Goal: Task Accomplishment & Management: Manage account settings

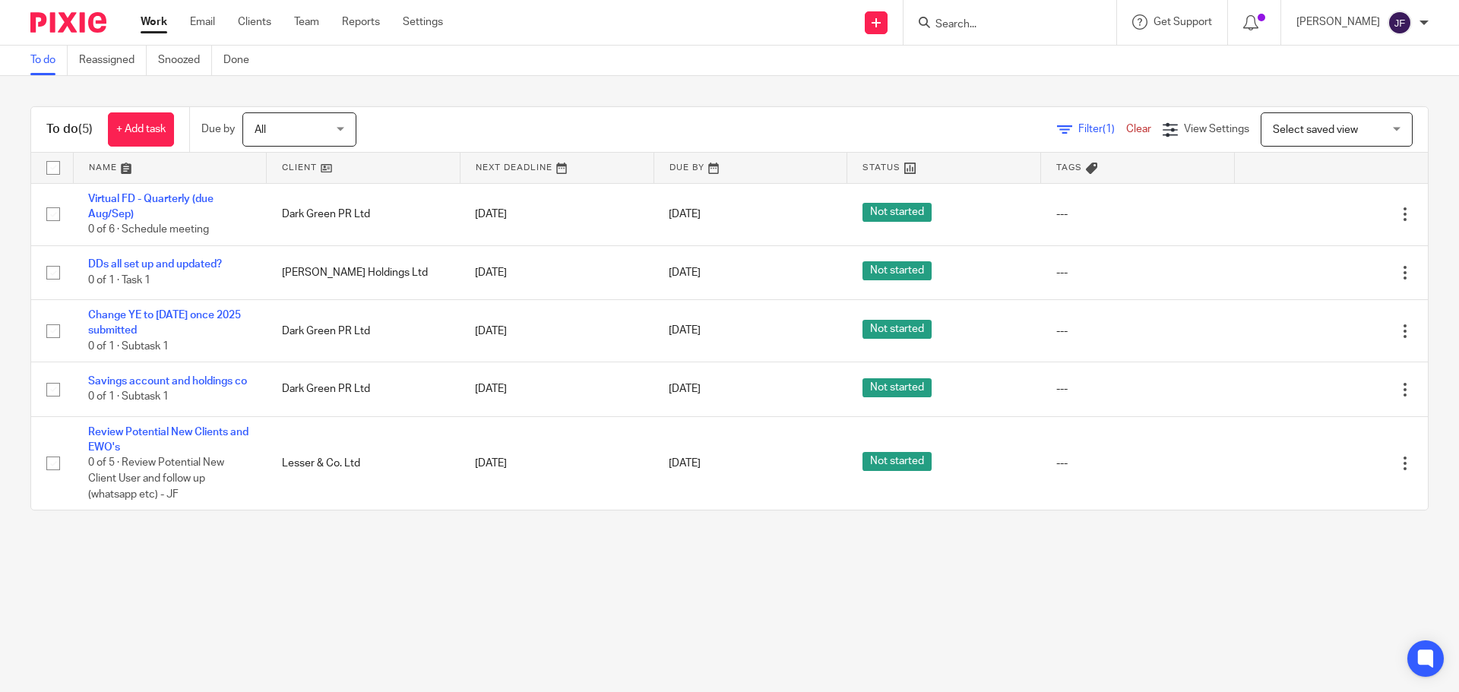
click at [979, 20] on input "Search" at bounding box center [1002, 25] width 137 height 14
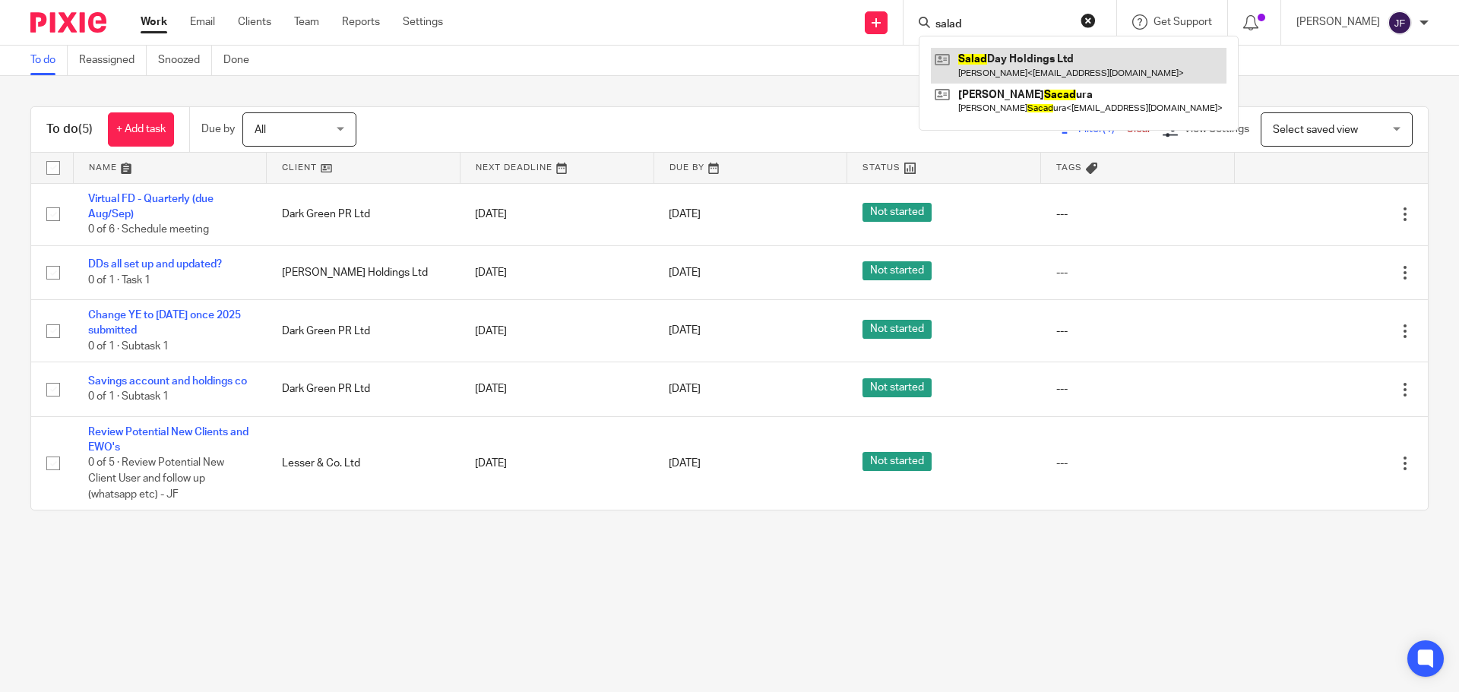
type input "salad"
click at [1001, 66] on link at bounding box center [1079, 65] width 296 height 35
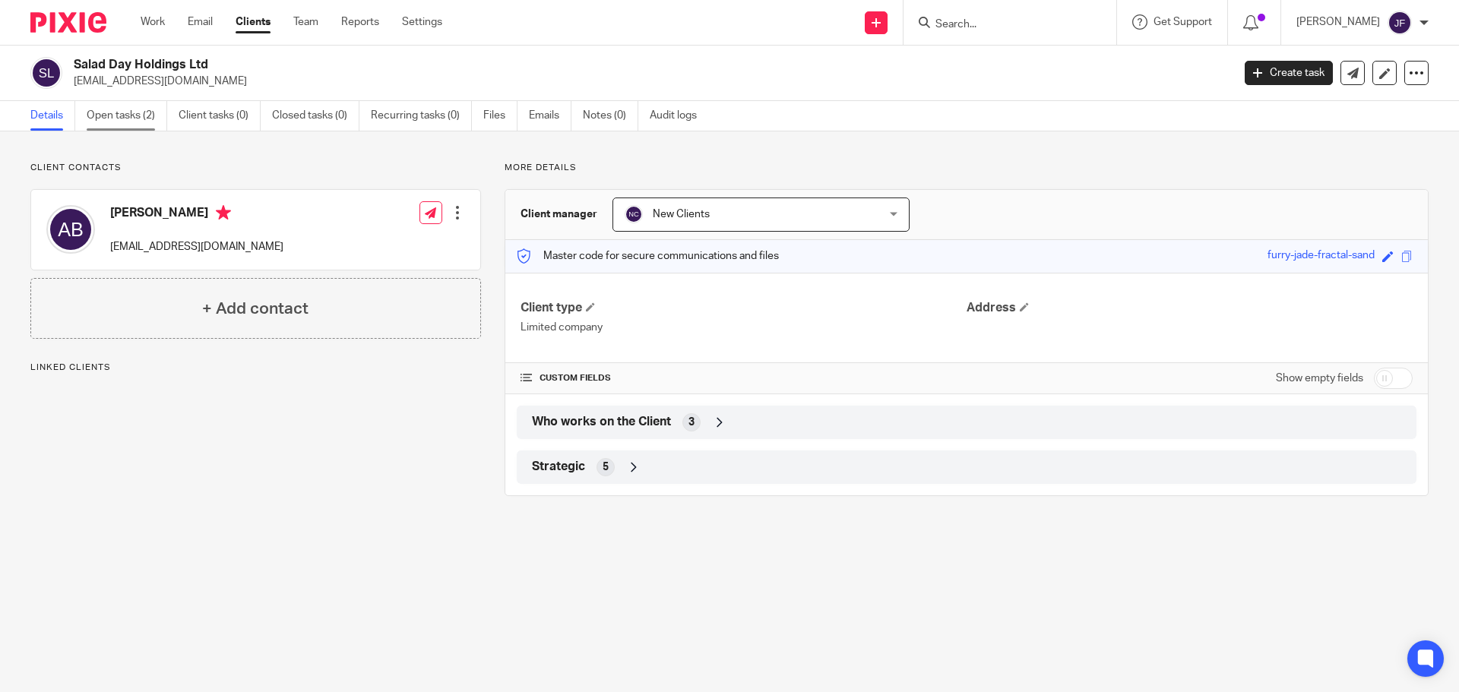
click at [145, 115] on link "Open tasks (2)" at bounding box center [127, 116] width 81 height 30
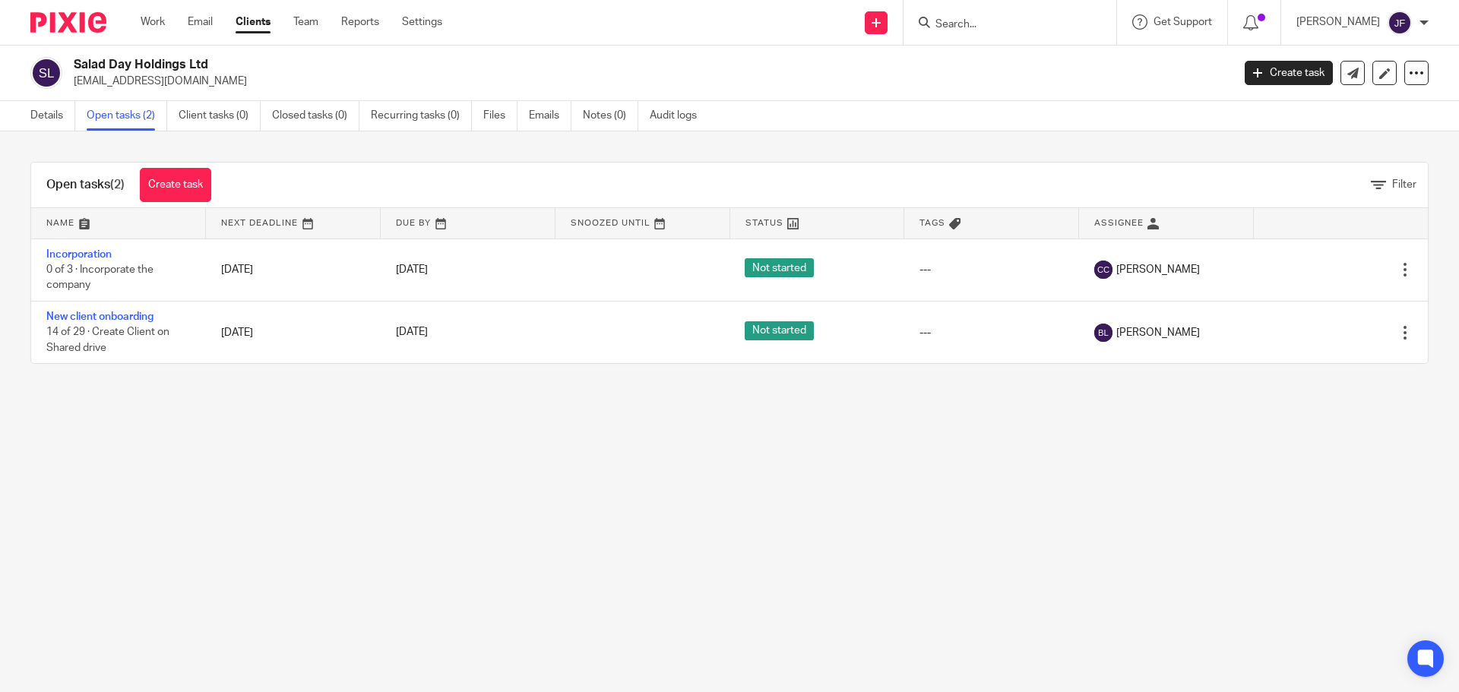
click at [73, 17] on img at bounding box center [68, 22] width 76 height 21
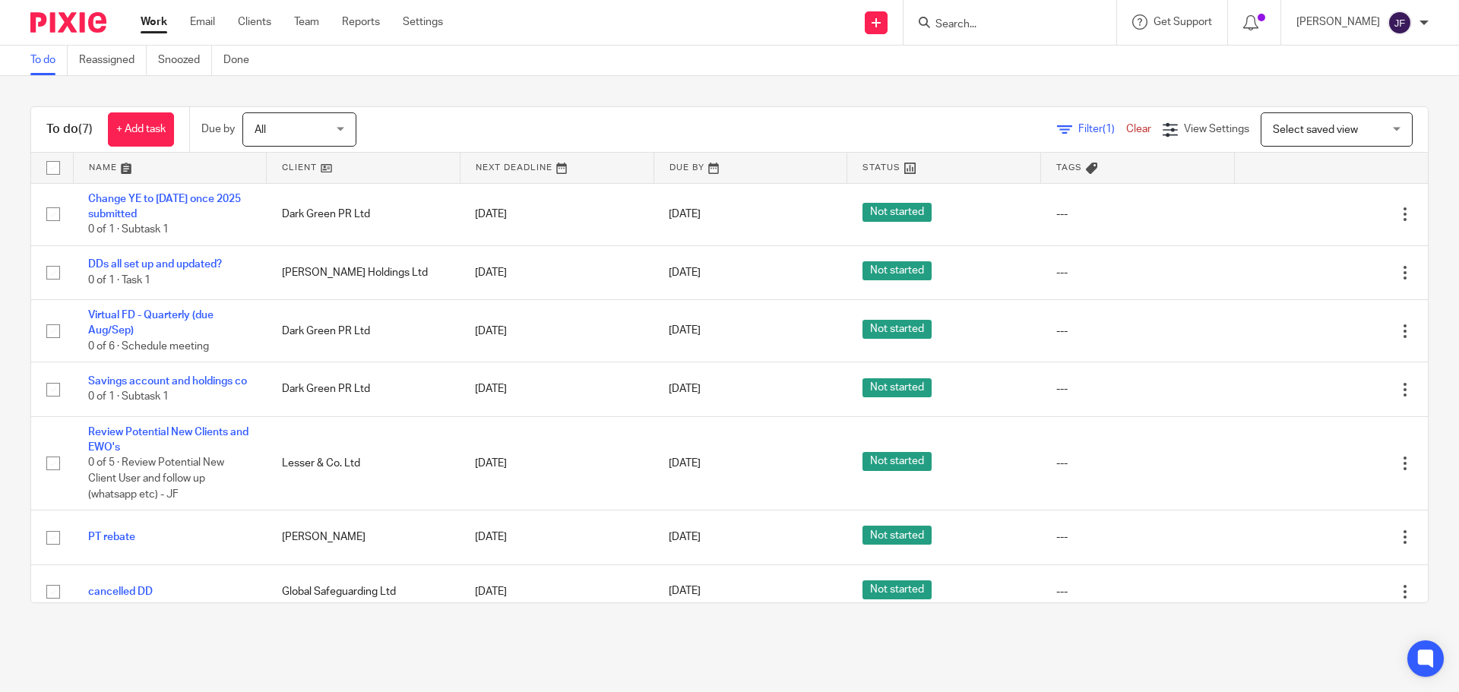
click at [1021, 25] on input "Search" at bounding box center [1002, 25] width 137 height 14
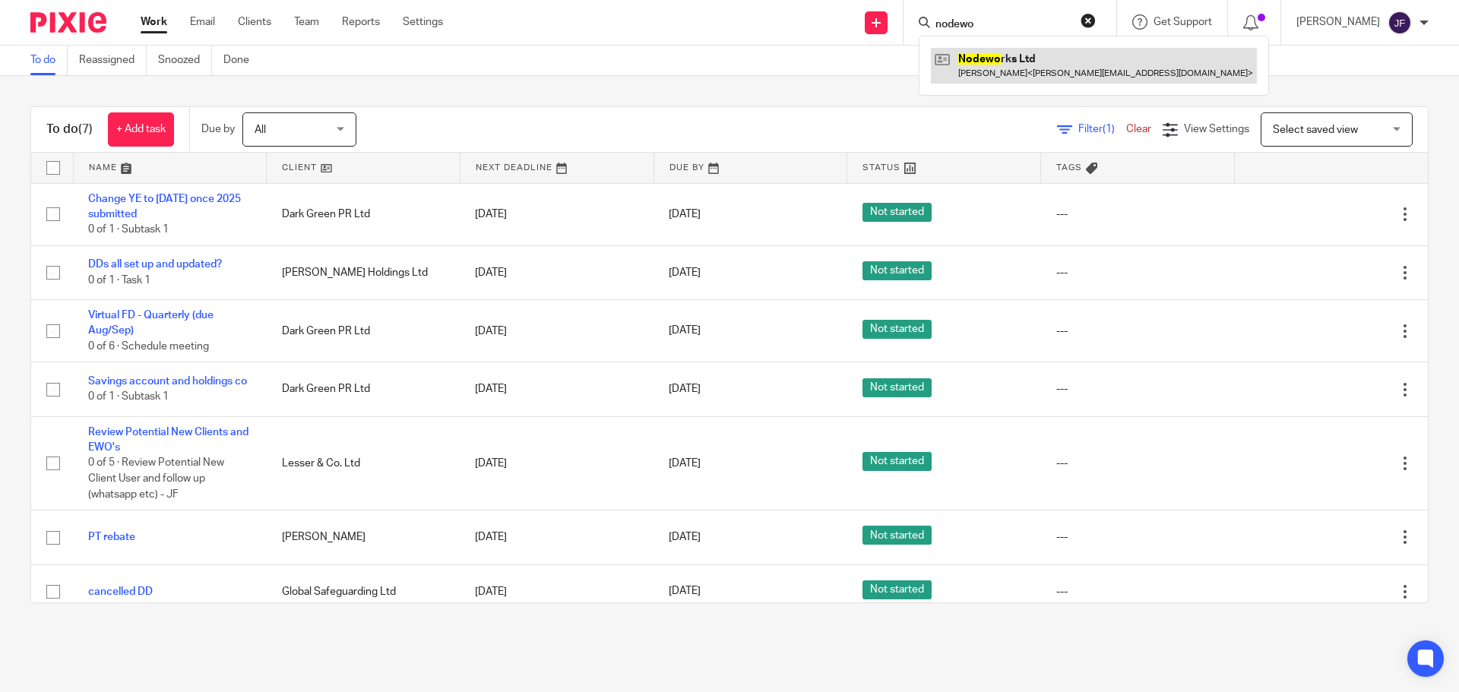
type input "nodewo"
click at [1004, 67] on link at bounding box center [1094, 65] width 326 height 35
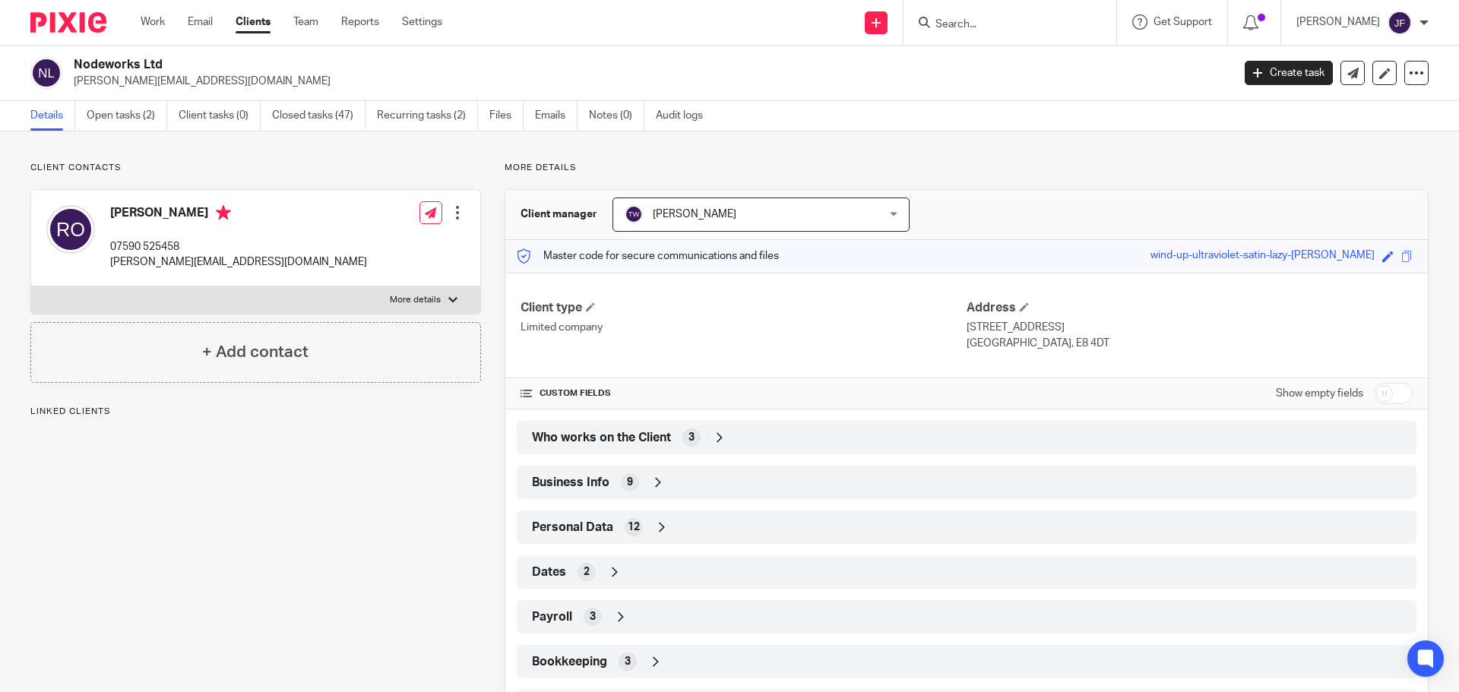
click at [582, 431] on span "Who works on the Client" at bounding box center [601, 438] width 139 height 16
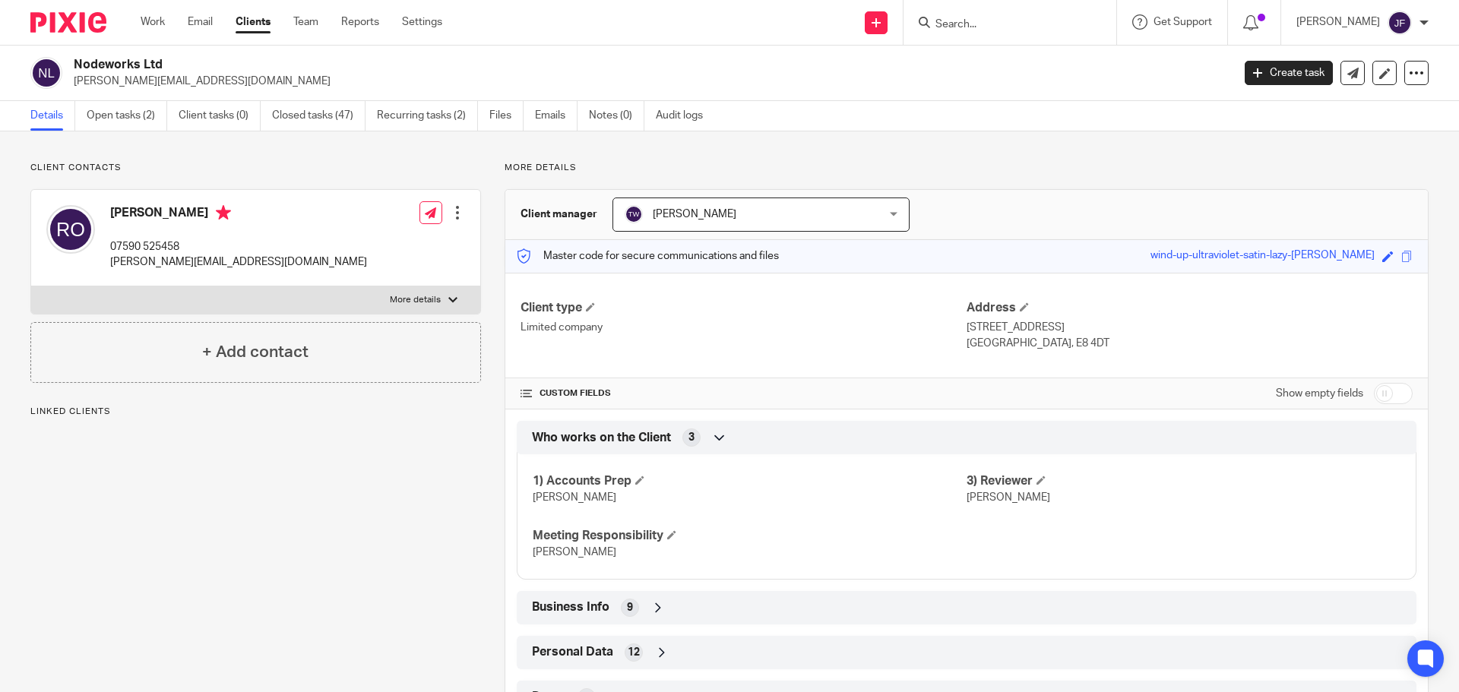
click at [581, 434] on span "Who works on the Client" at bounding box center [601, 438] width 139 height 16
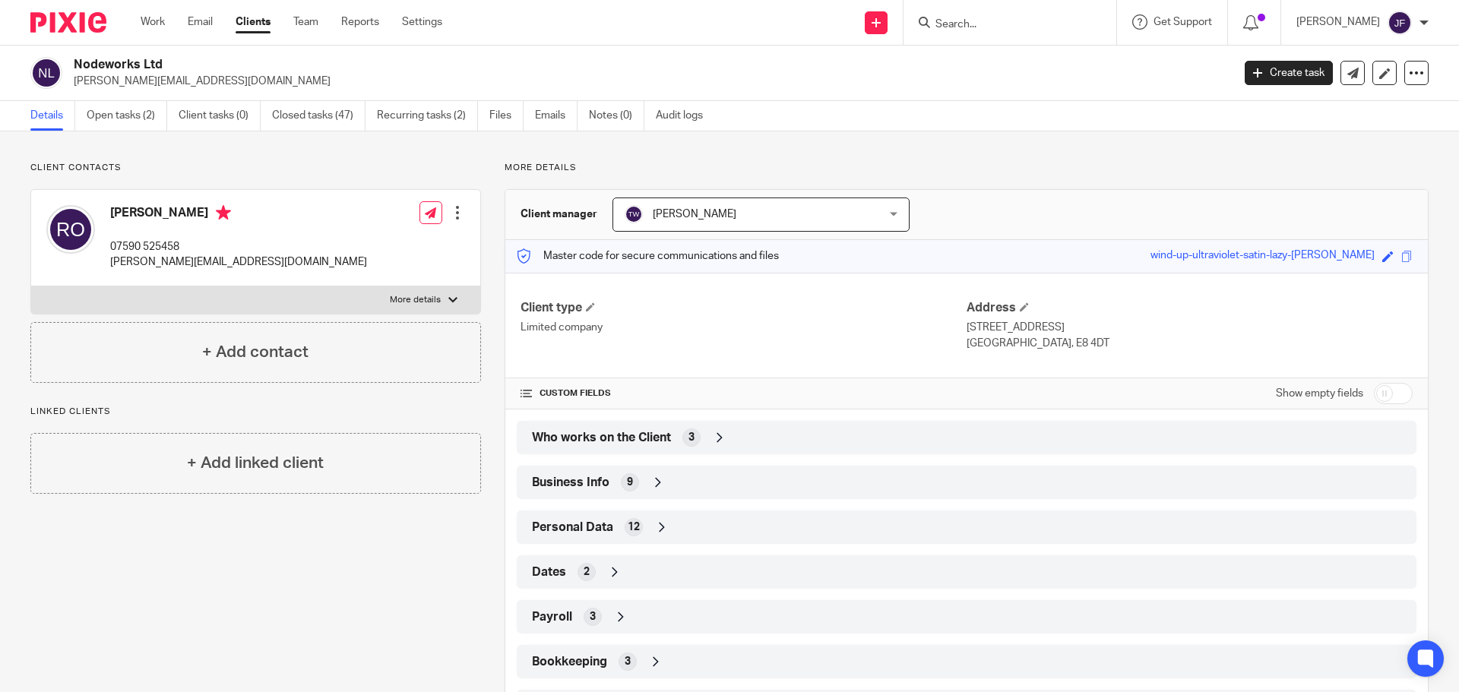
click at [969, 21] on input "Search" at bounding box center [1002, 25] width 137 height 14
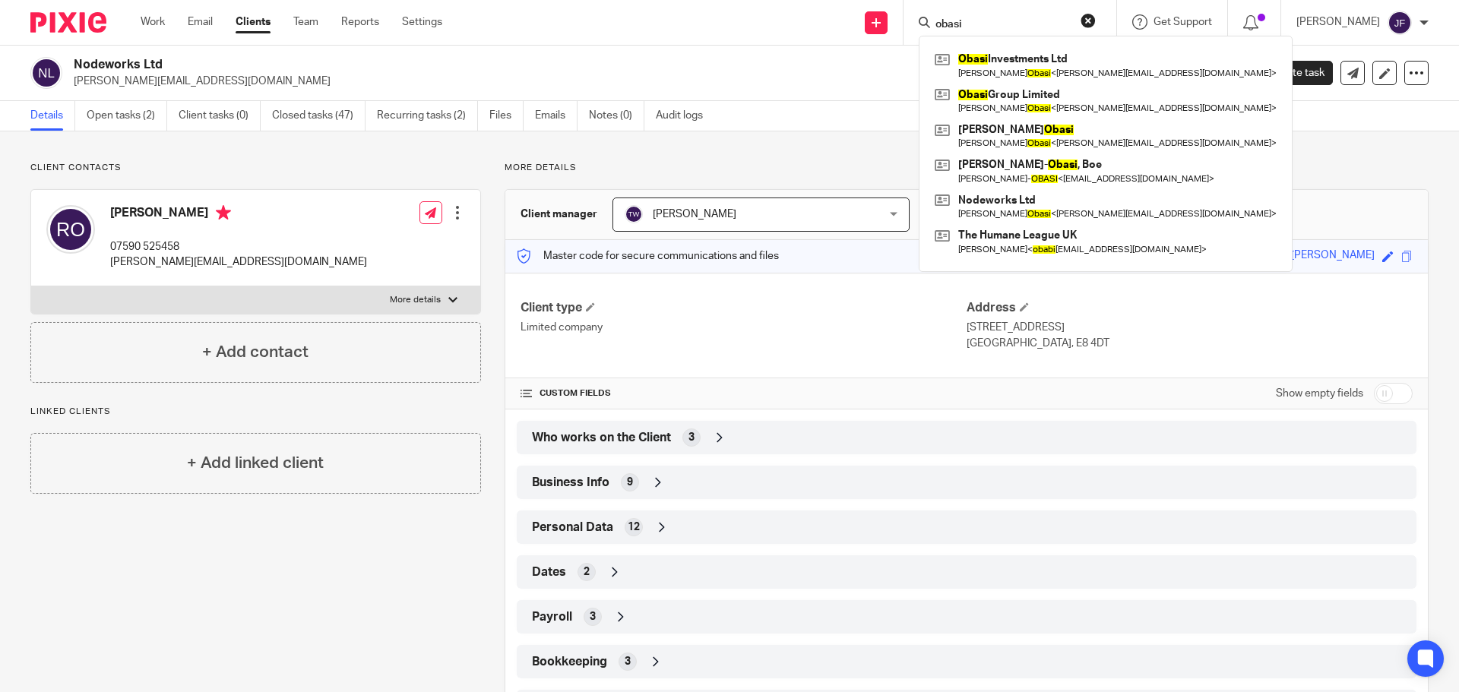
type input "obasi"
click at [59, 30] on img at bounding box center [68, 22] width 76 height 21
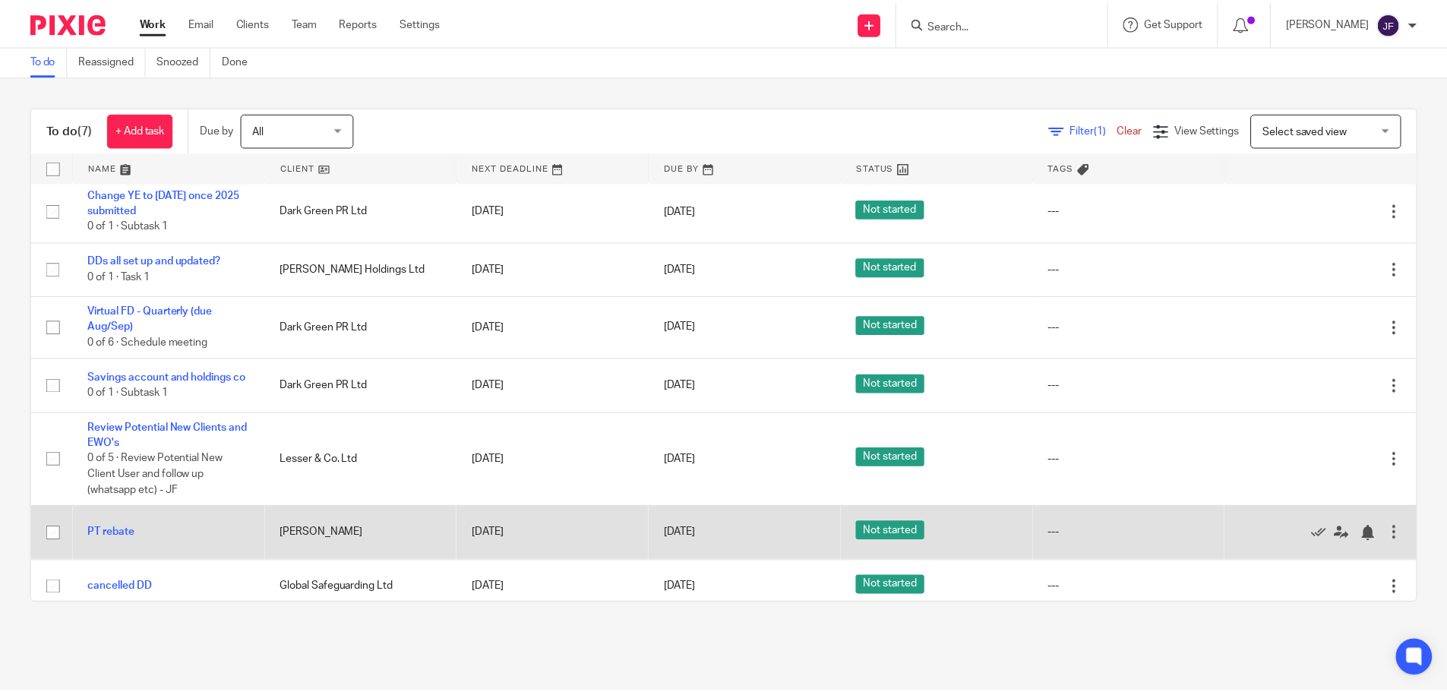
scroll to position [24, 0]
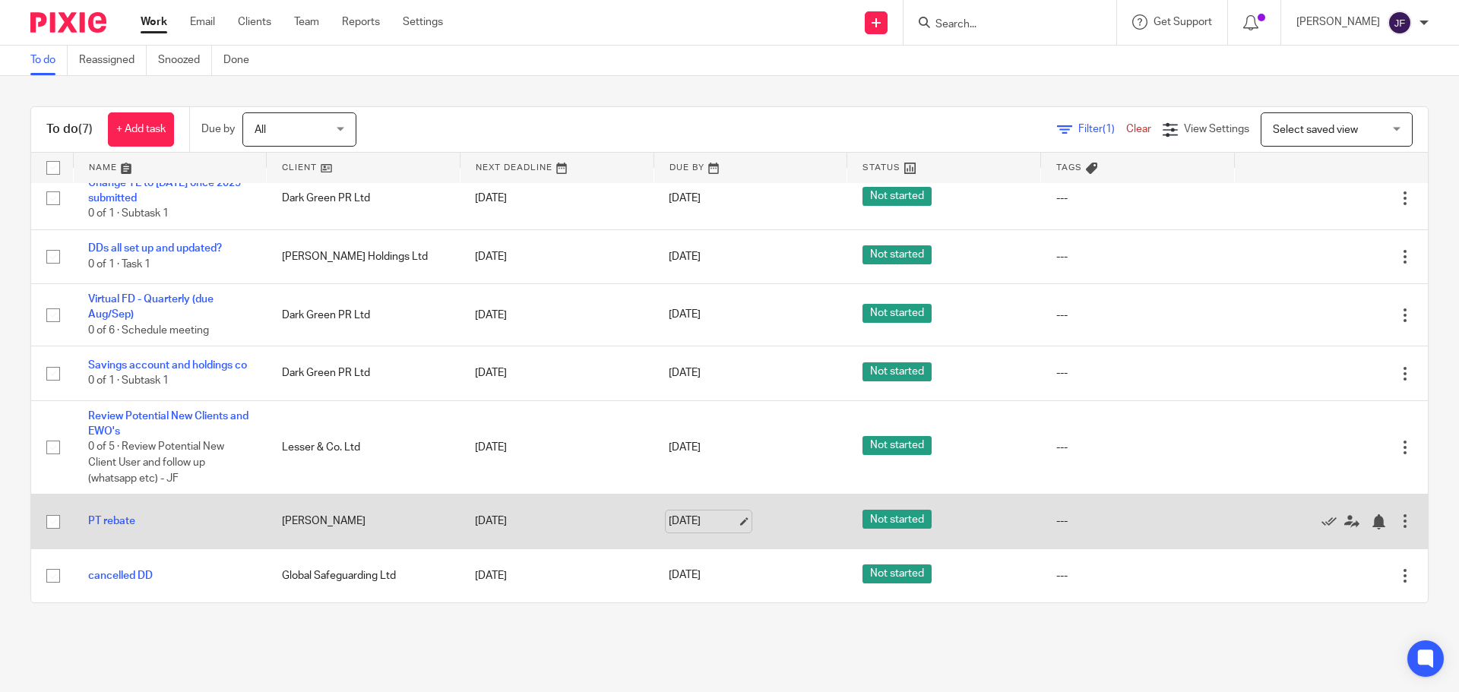
click at [681, 517] on link "[DATE]" at bounding box center [702, 522] width 68 height 16
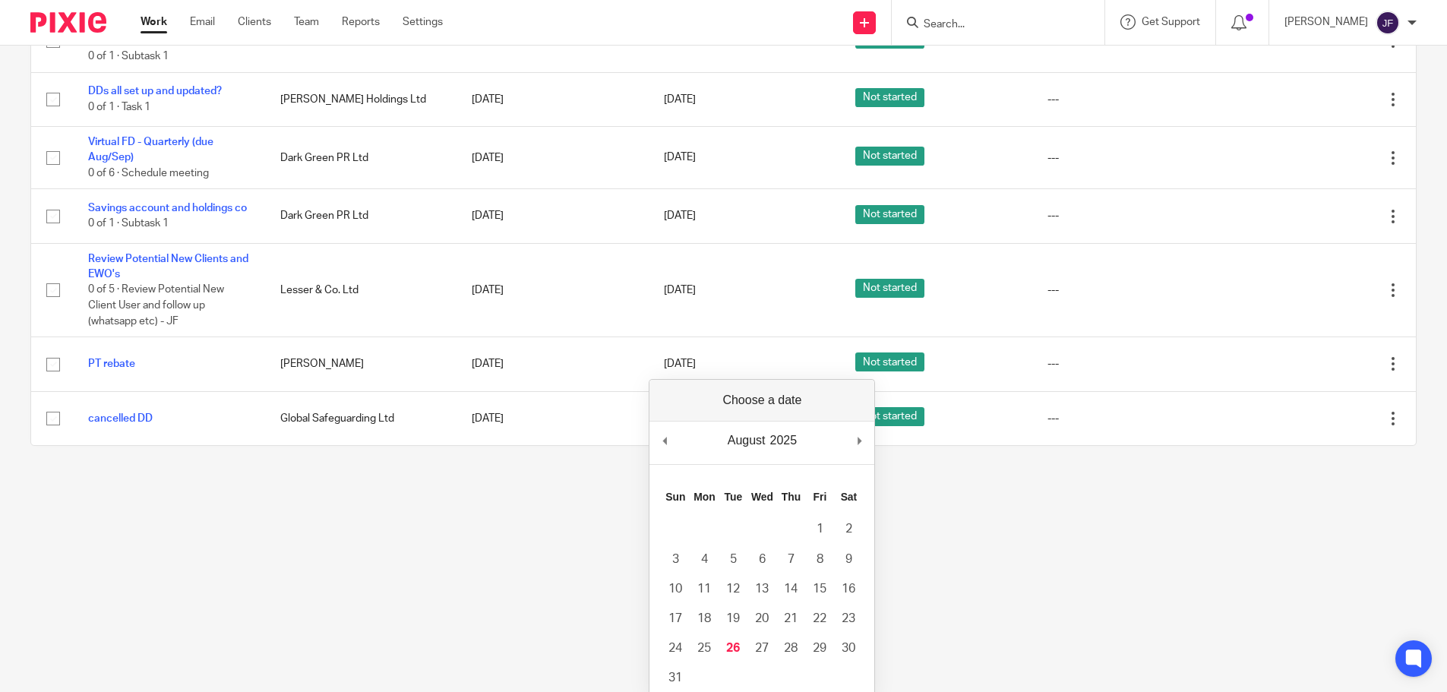
scroll to position [208, 0]
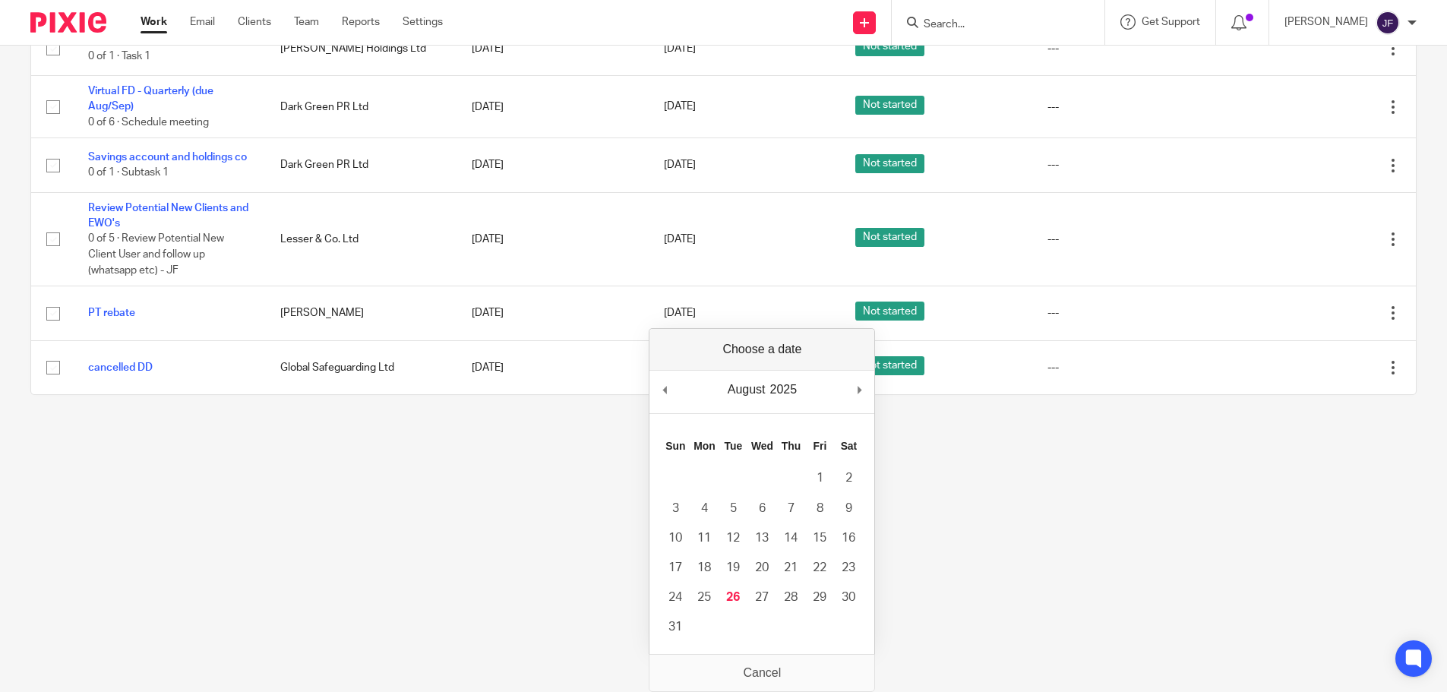
click at [414, 484] on html "Work Email Clients Team Reports Settings Work Email Clients Team Reports Settin…" at bounding box center [723, 138] width 1447 height 692
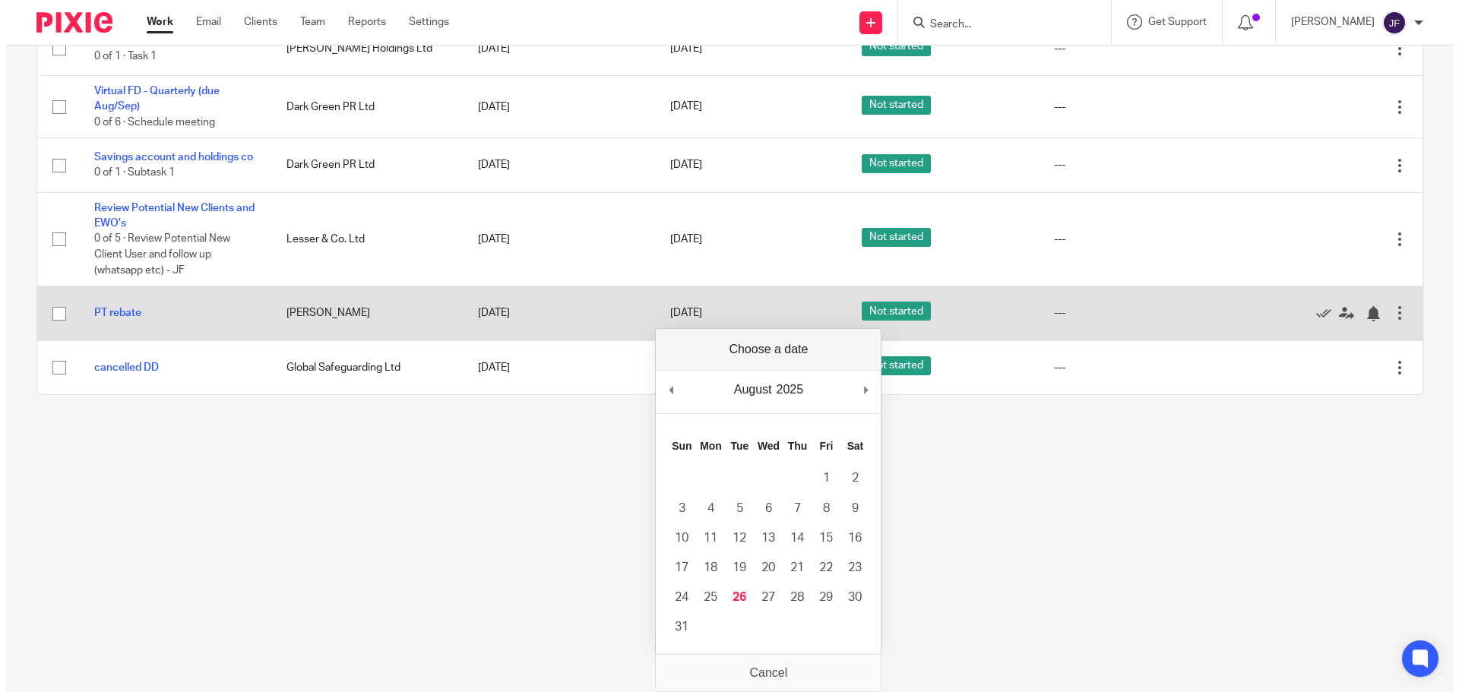
scroll to position [0, 0]
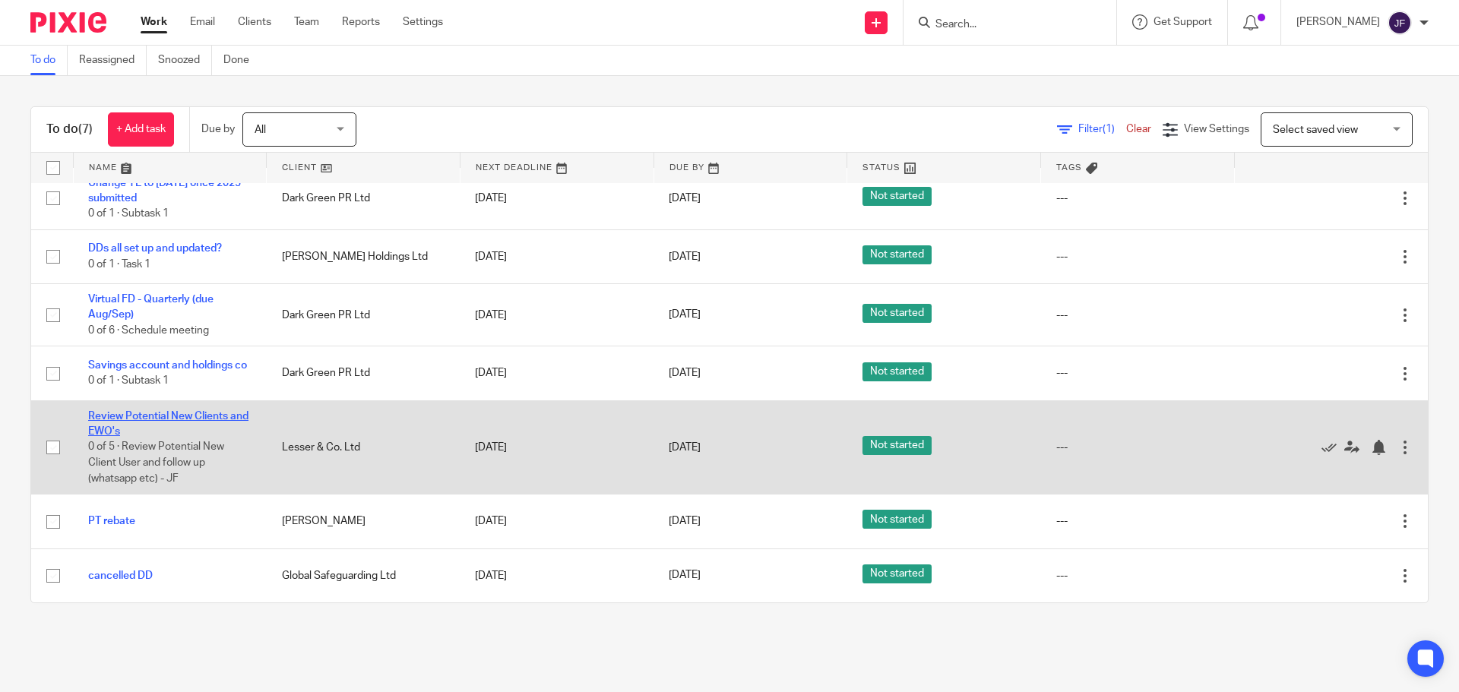
click at [129, 425] on link "Review Potential New Clients and EWO's" at bounding box center [168, 424] width 160 height 26
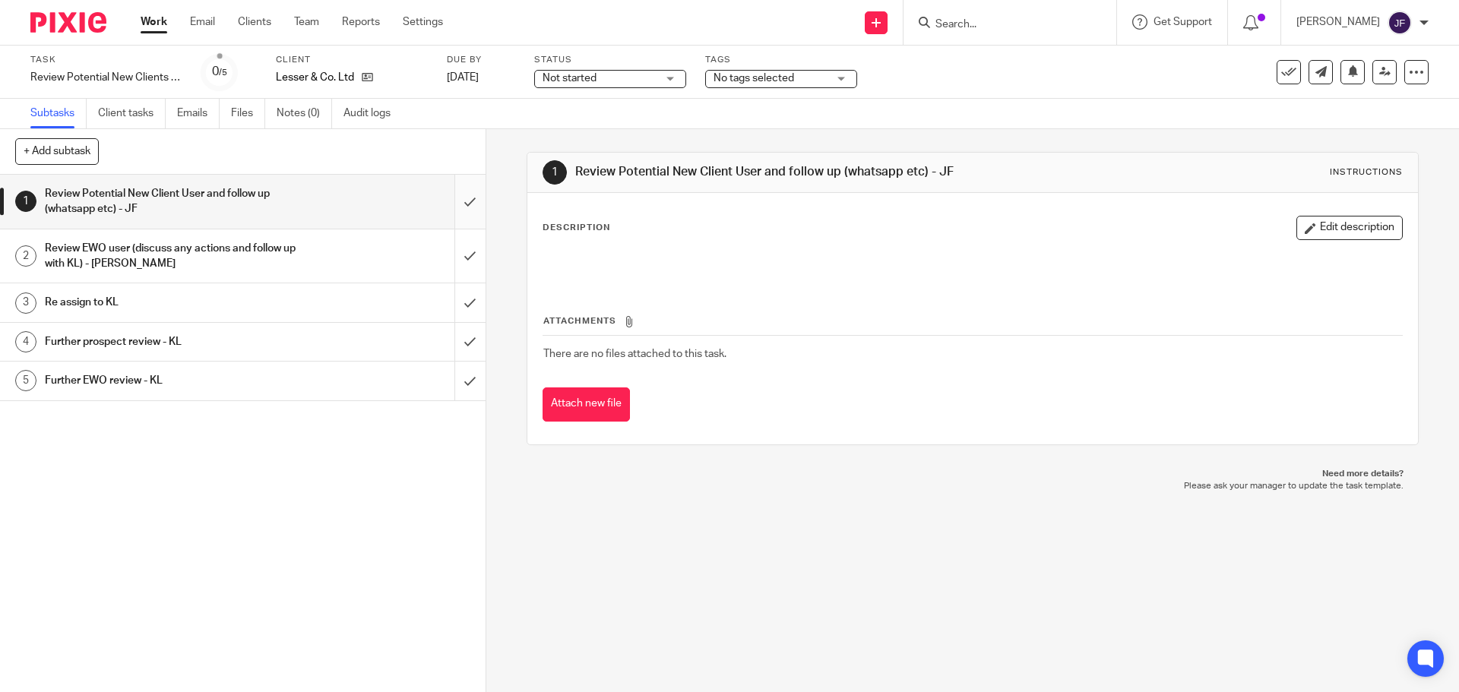
click at [443, 213] on input "submit" at bounding box center [242, 202] width 485 height 54
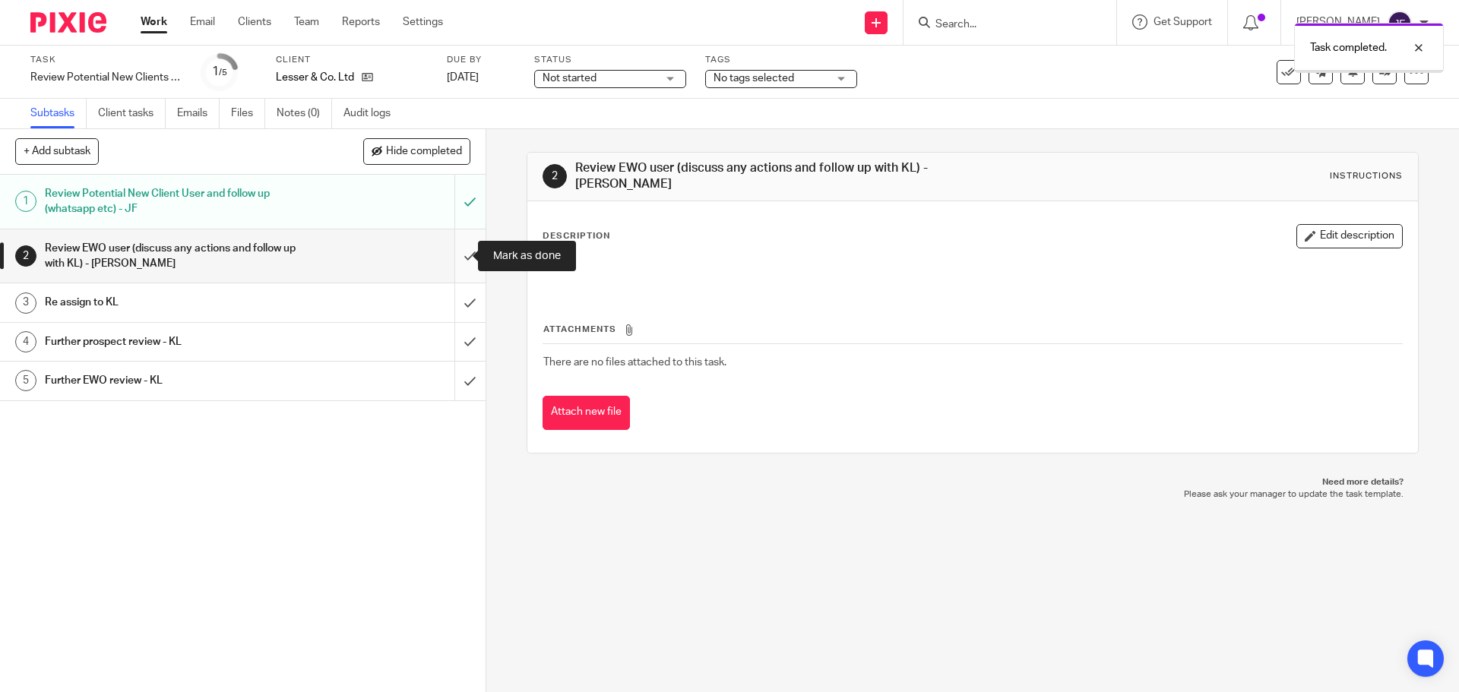
click at [446, 235] on input "submit" at bounding box center [242, 256] width 485 height 54
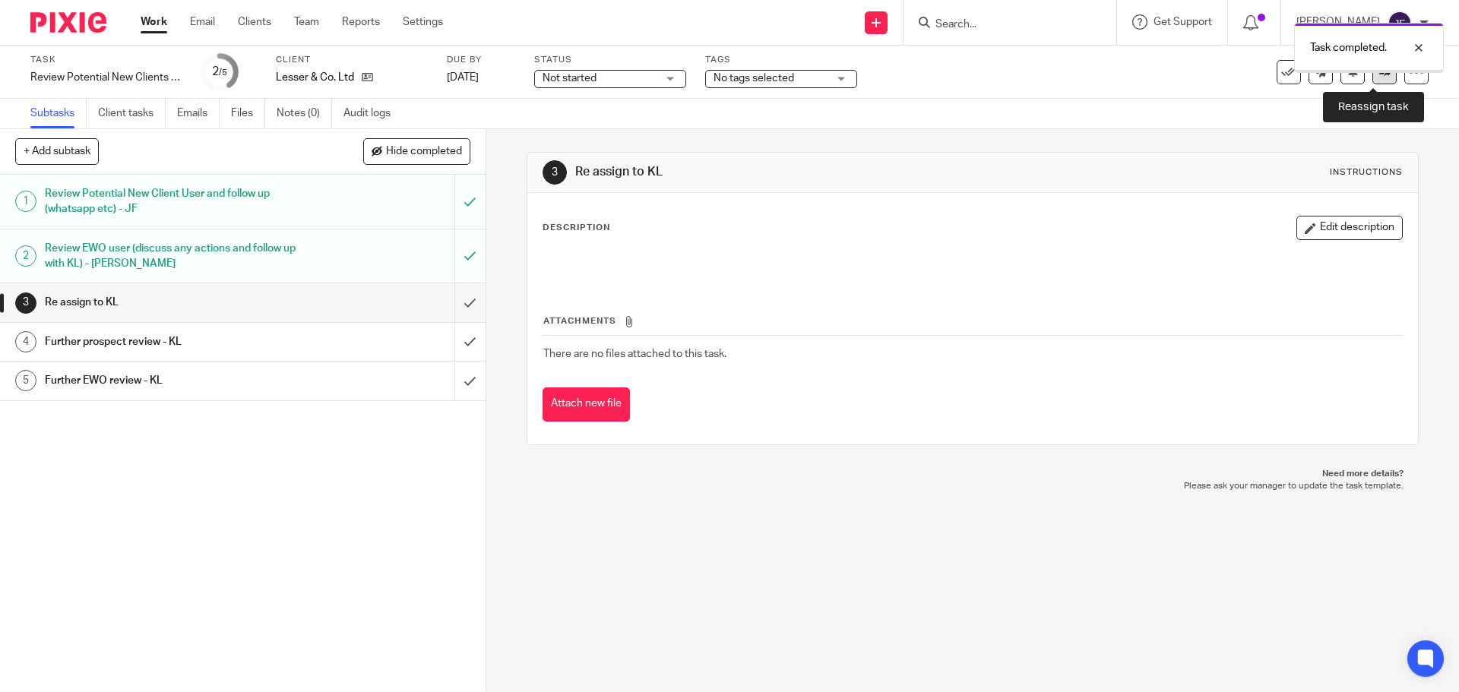
click at [1372, 81] on link at bounding box center [1384, 72] width 24 height 24
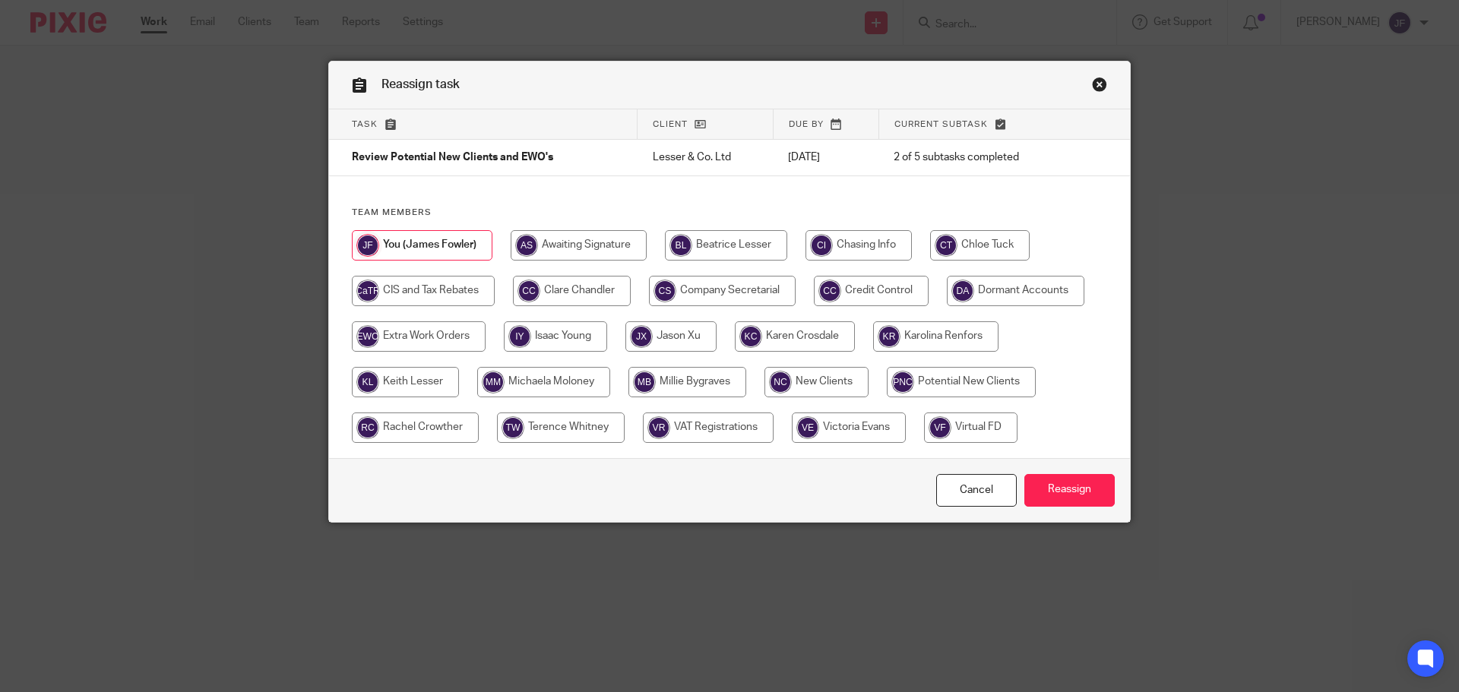
click at [448, 378] on input "radio" at bounding box center [405, 382] width 107 height 30
radio input "true"
click at [1041, 476] on input "Reassign" at bounding box center [1069, 490] width 90 height 33
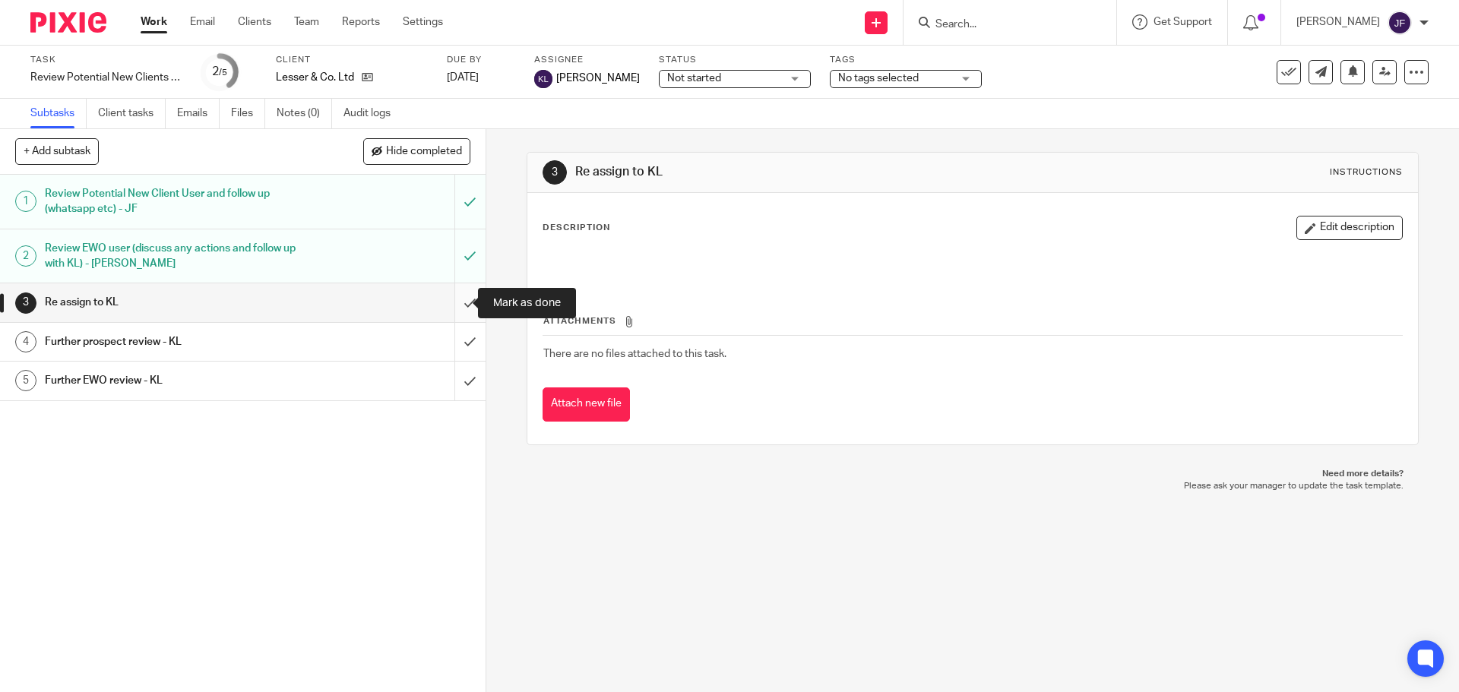
click at [448, 299] on input "submit" at bounding box center [242, 302] width 485 height 38
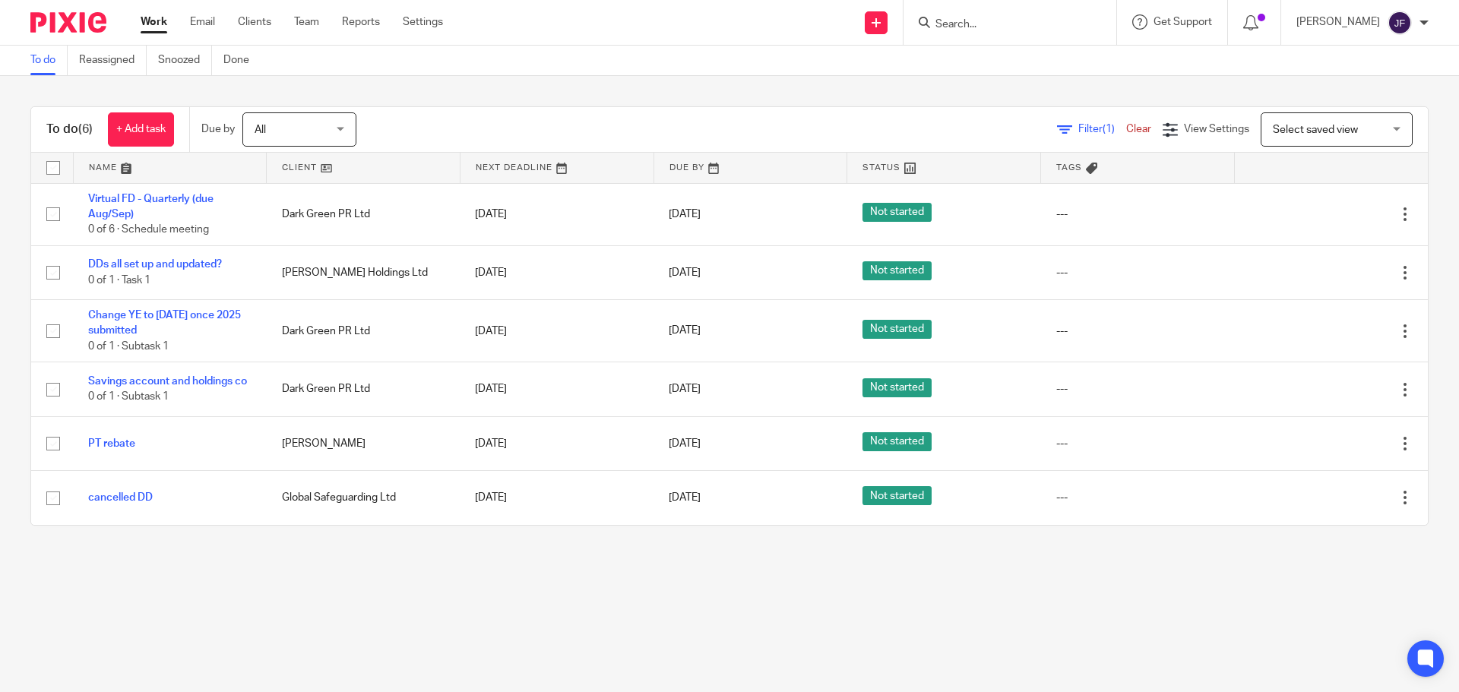
click at [966, 25] on input "Search" at bounding box center [1002, 25] width 137 height 14
type input "q"
click at [305, 21] on link "Team" at bounding box center [306, 21] width 25 height 15
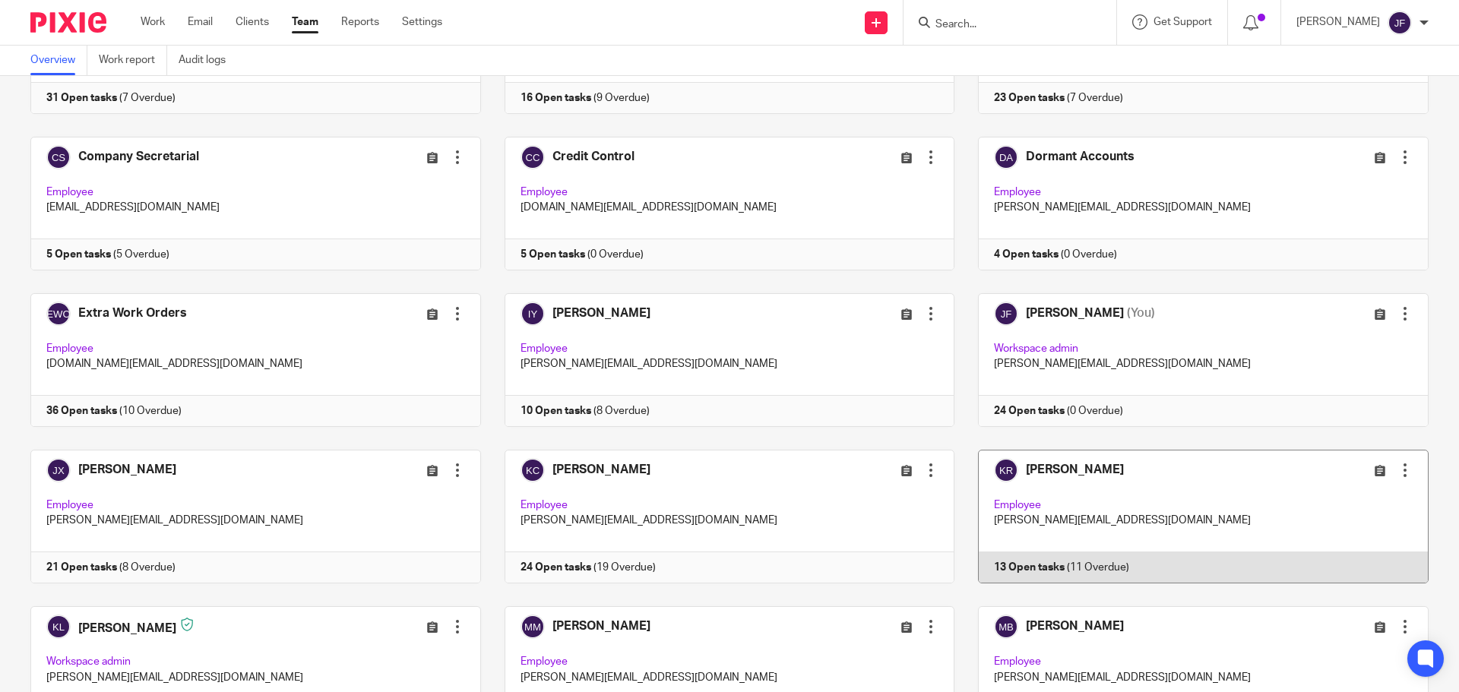
scroll to position [342, 0]
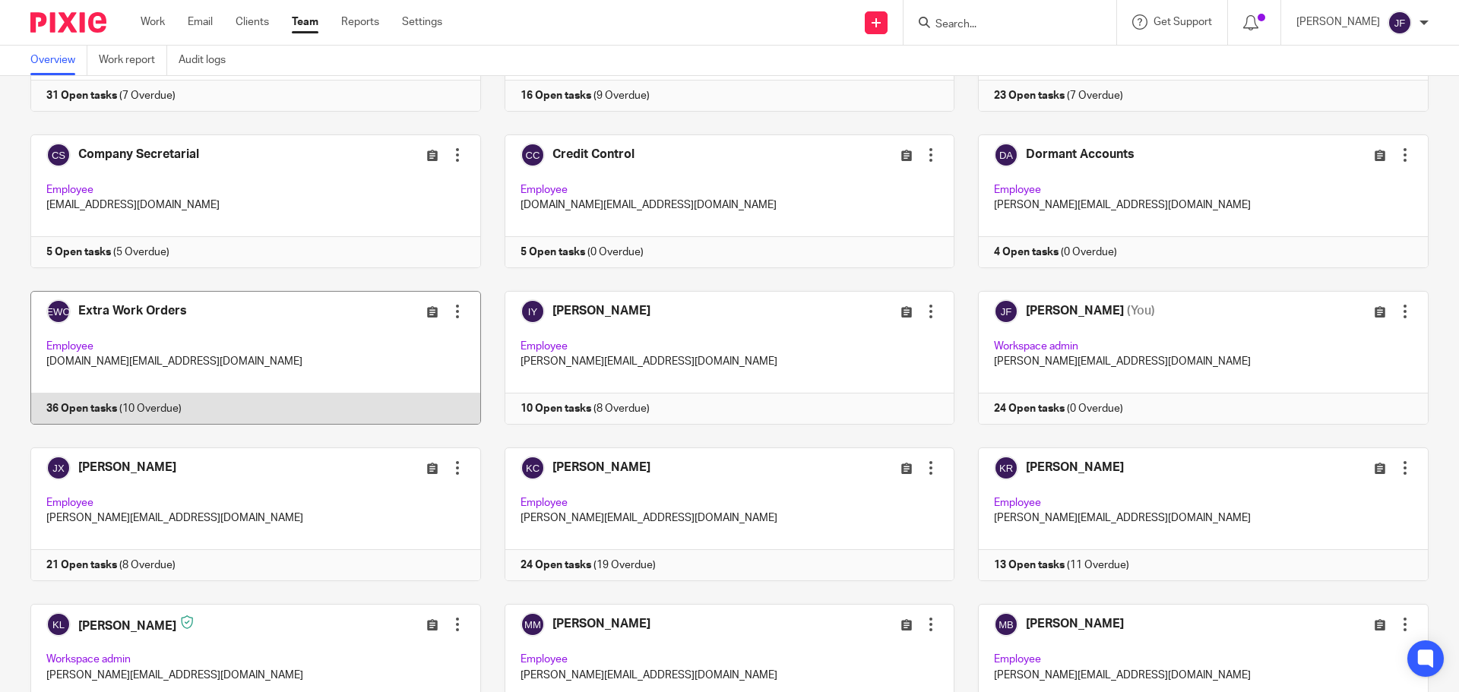
click at [323, 352] on link at bounding box center [244, 358] width 474 height 134
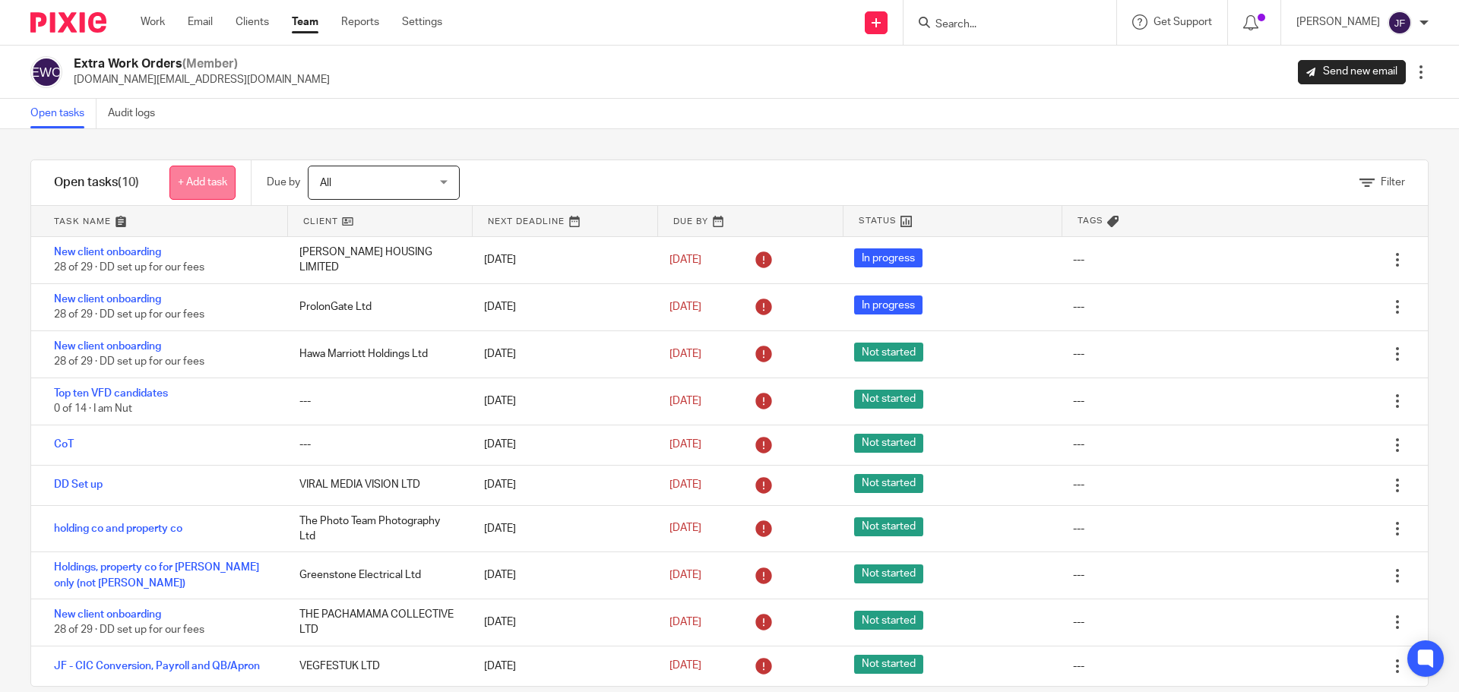
click at [220, 187] on link "+ Add task" at bounding box center [202, 183] width 66 height 34
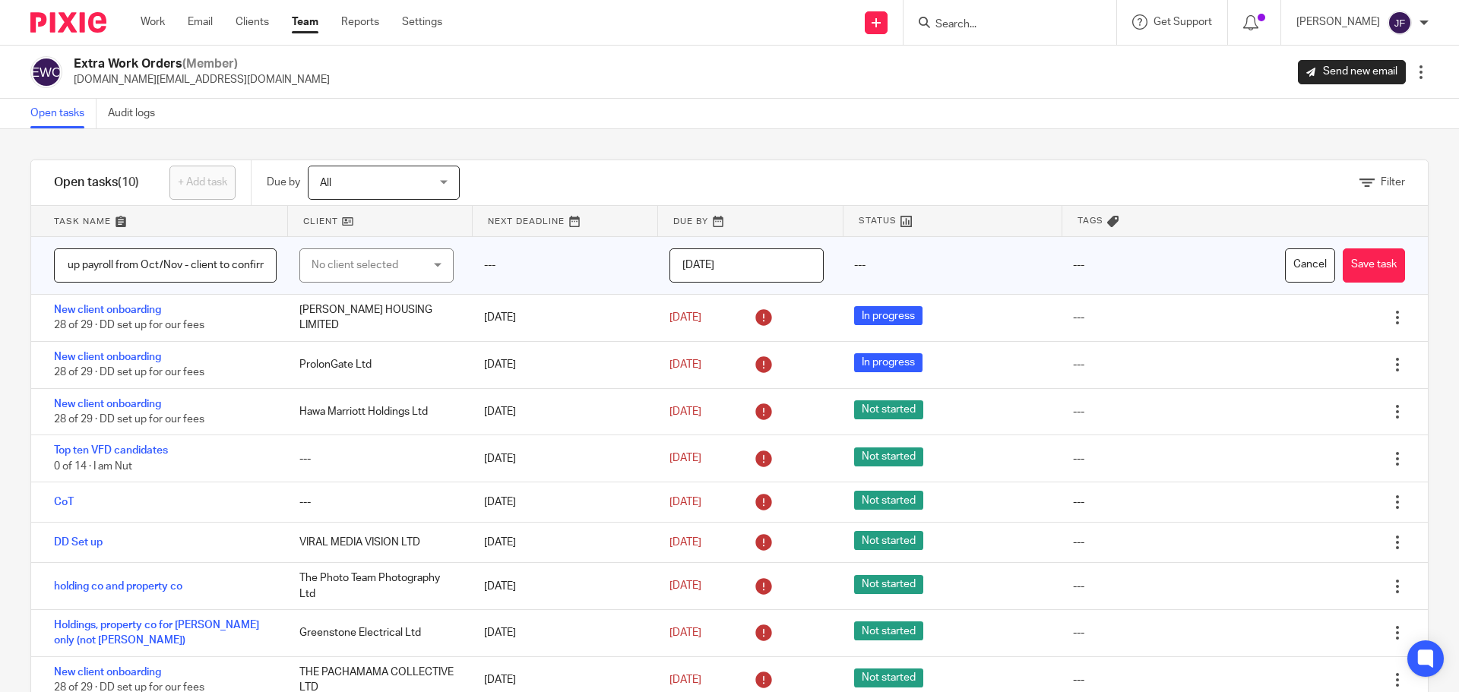
scroll to position [0, 27]
type input "Set up payroll from Oct/Nov - client to confirm"
click at [305, 275] on div "No client selected" at bounding box center [376, 265] width 154 height 34
type input "quire"
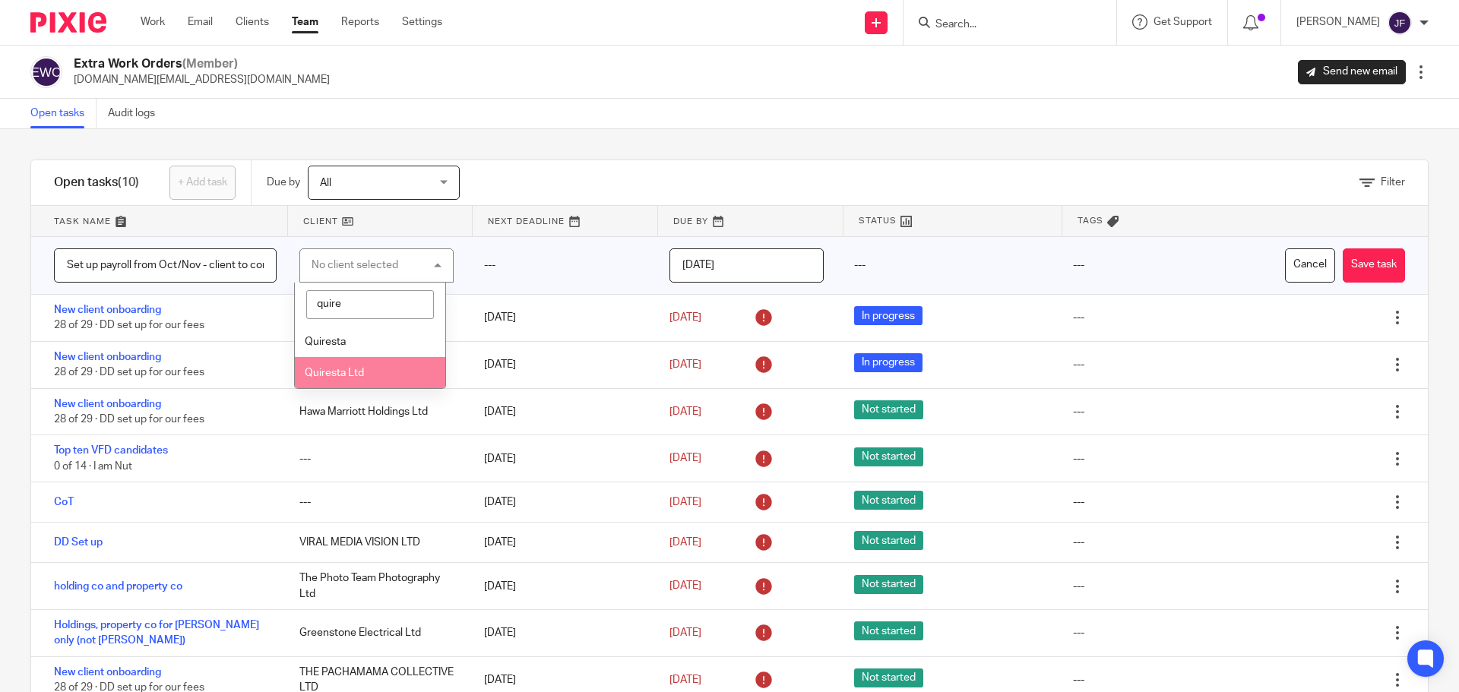
click at [349, 371] on span "Quiresta Ltd" at bounding box center [334, 373] width 59 height 11
click at [678, 277] on input "[DATE]" at bounding box center [746, 265] width 154 height 34
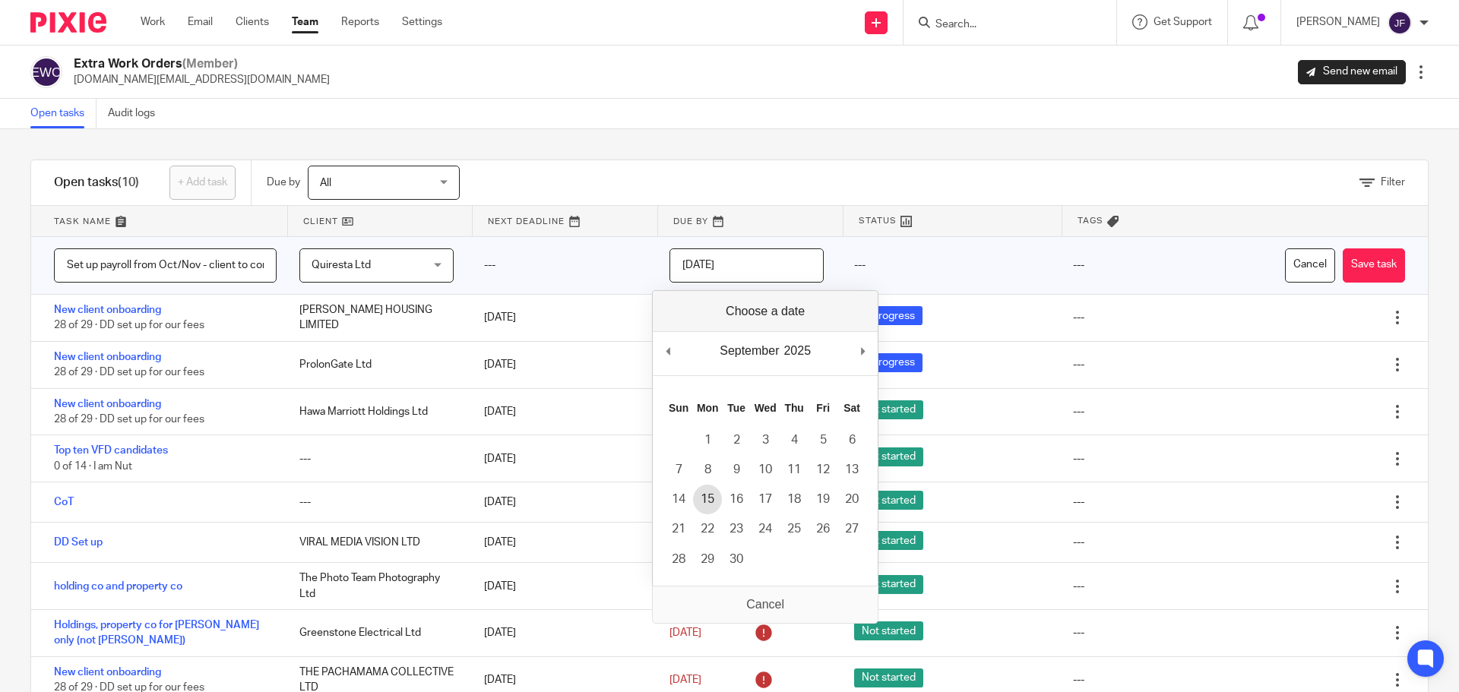
type input "2025-09-15"
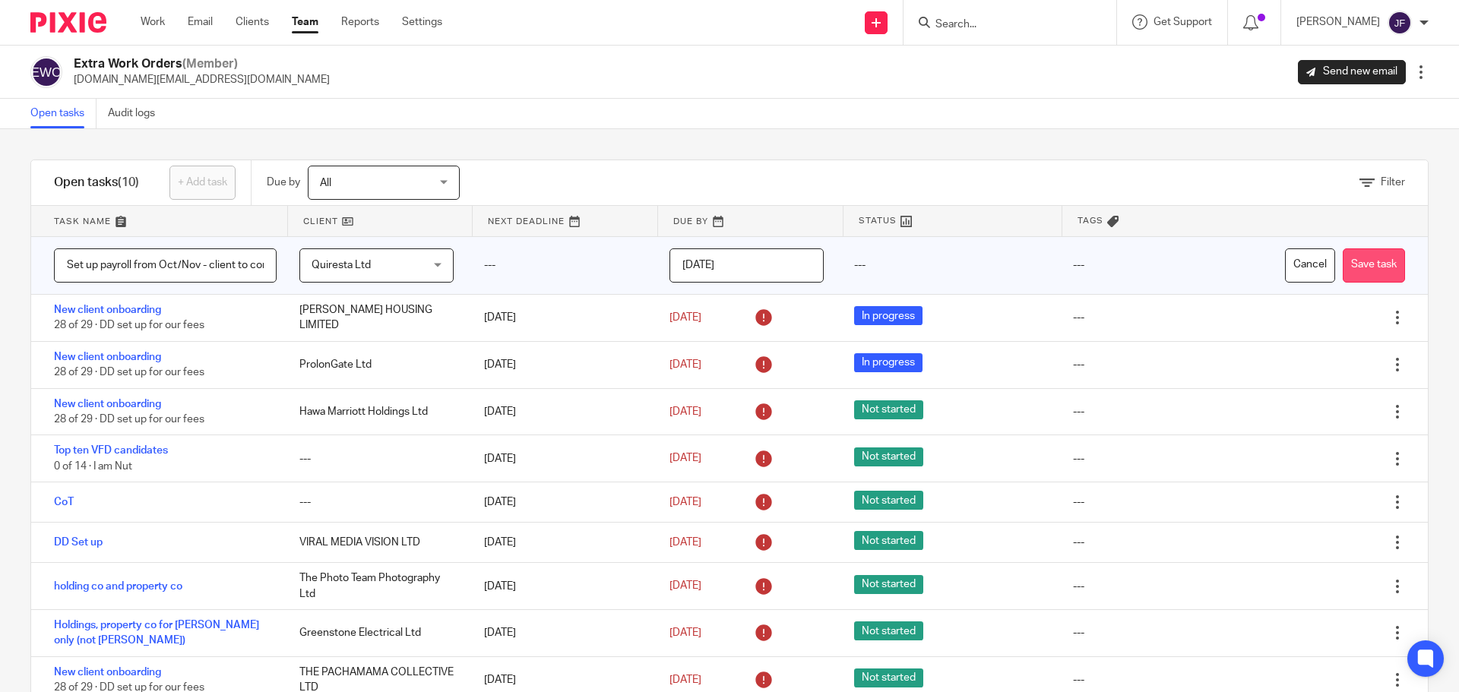
click at [1342, 263] on button "Save task" at bounding box center [1373, 265] width 62 height 34
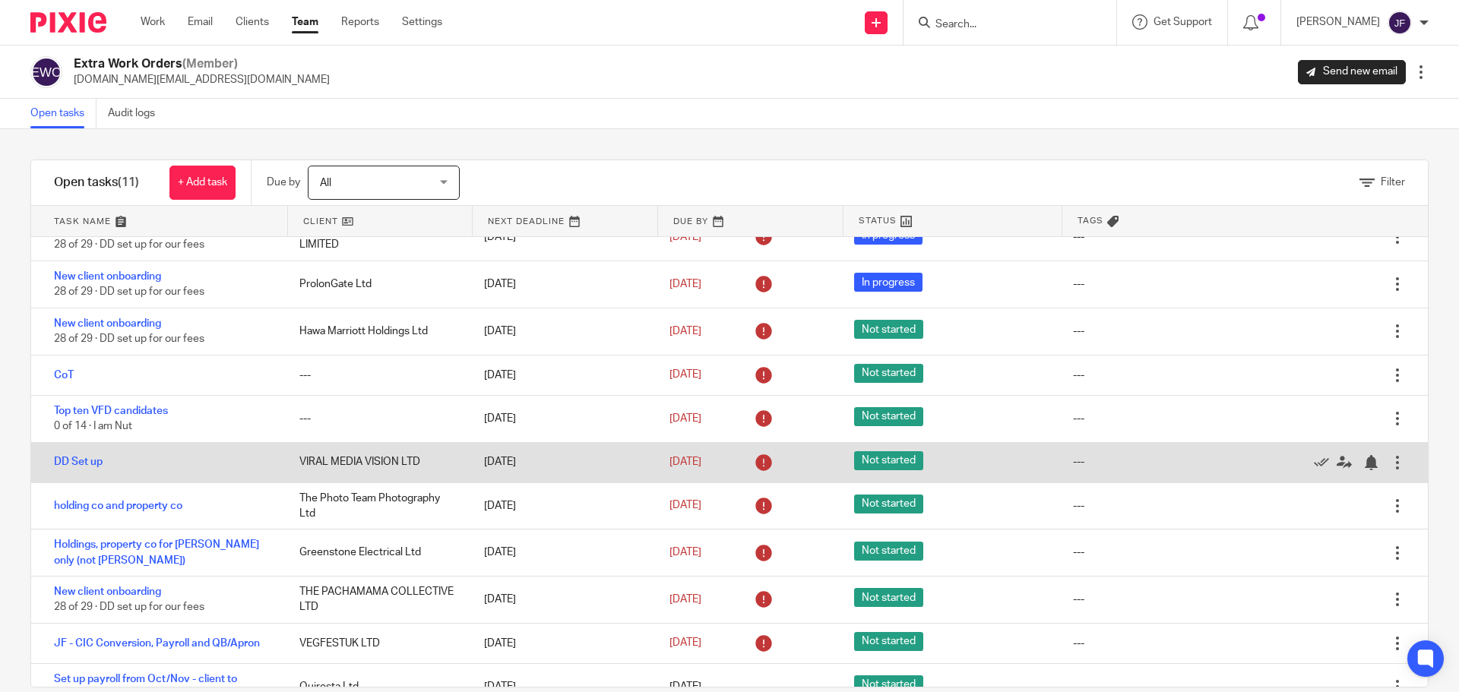
scroll to position [46, 0]
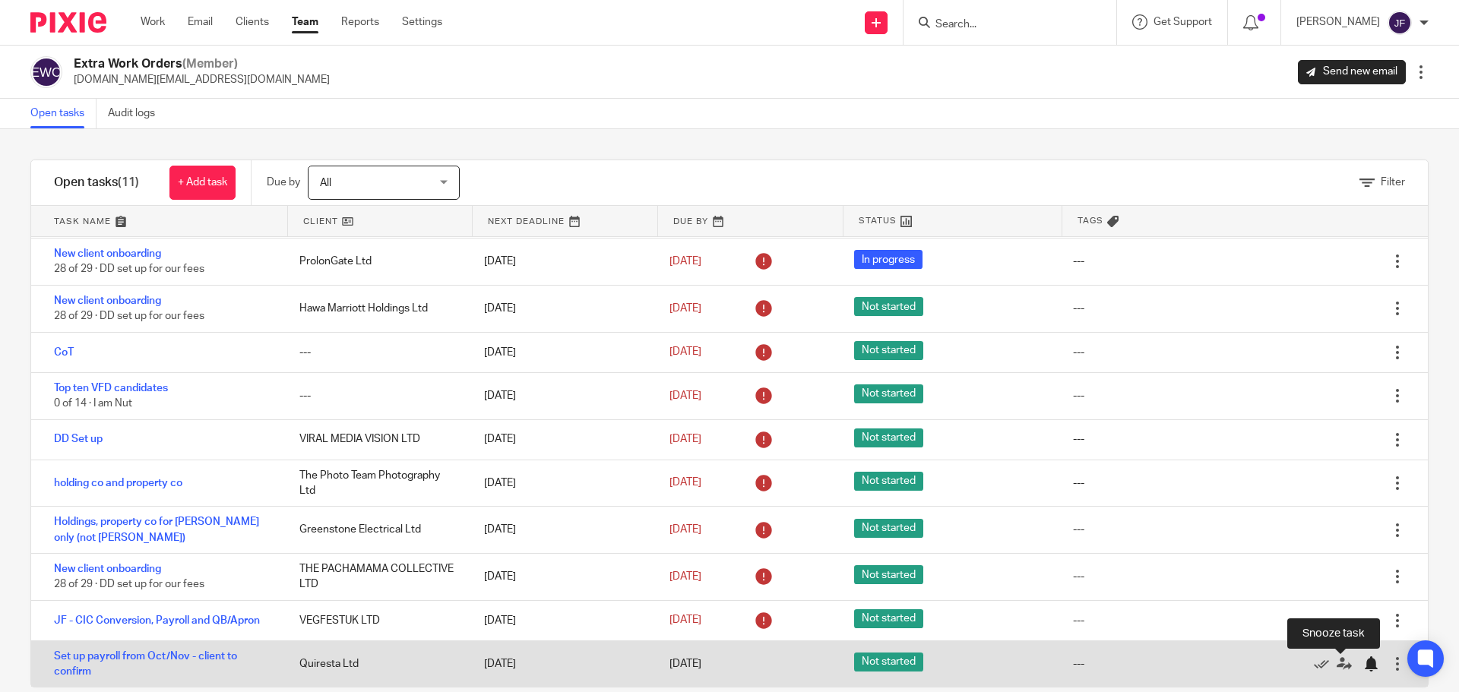
click at [1363, 659] on div at bounding box center [1370, 663] width 15 height 15
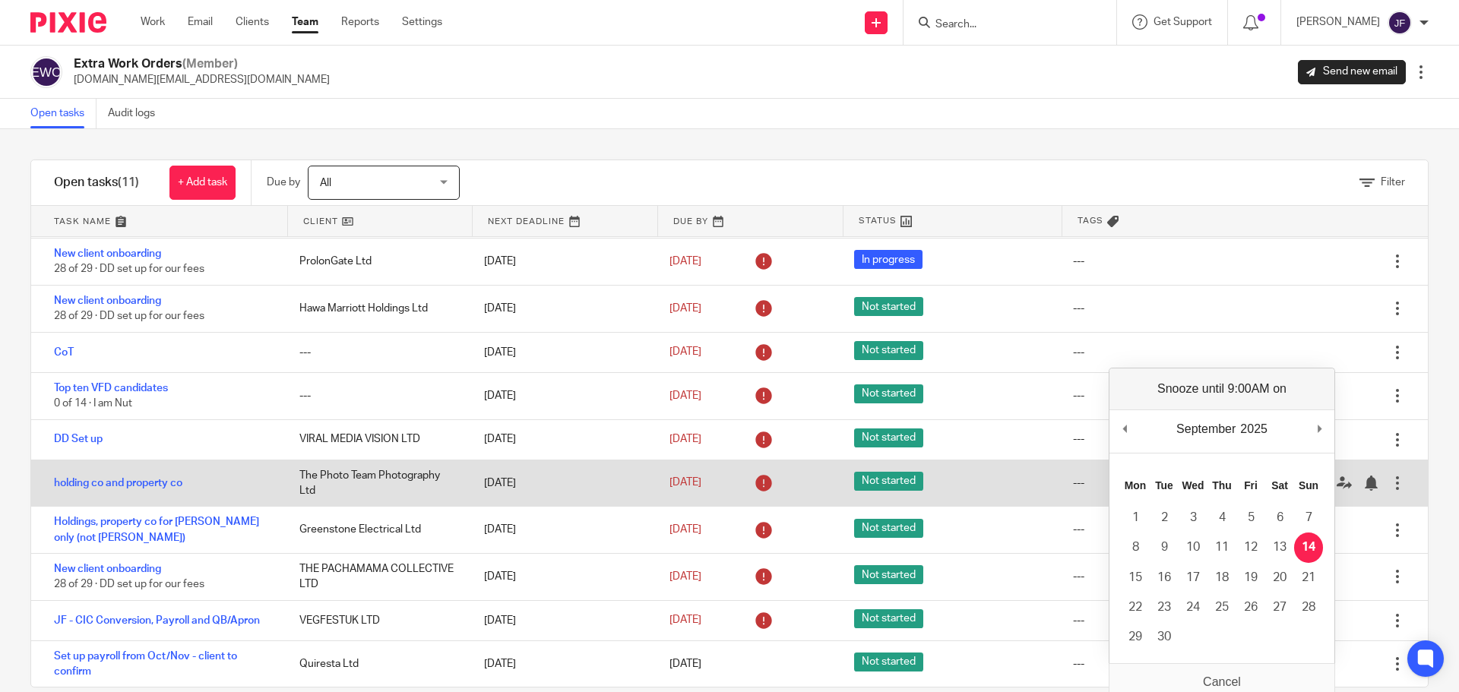
scroll to position [0, 0]
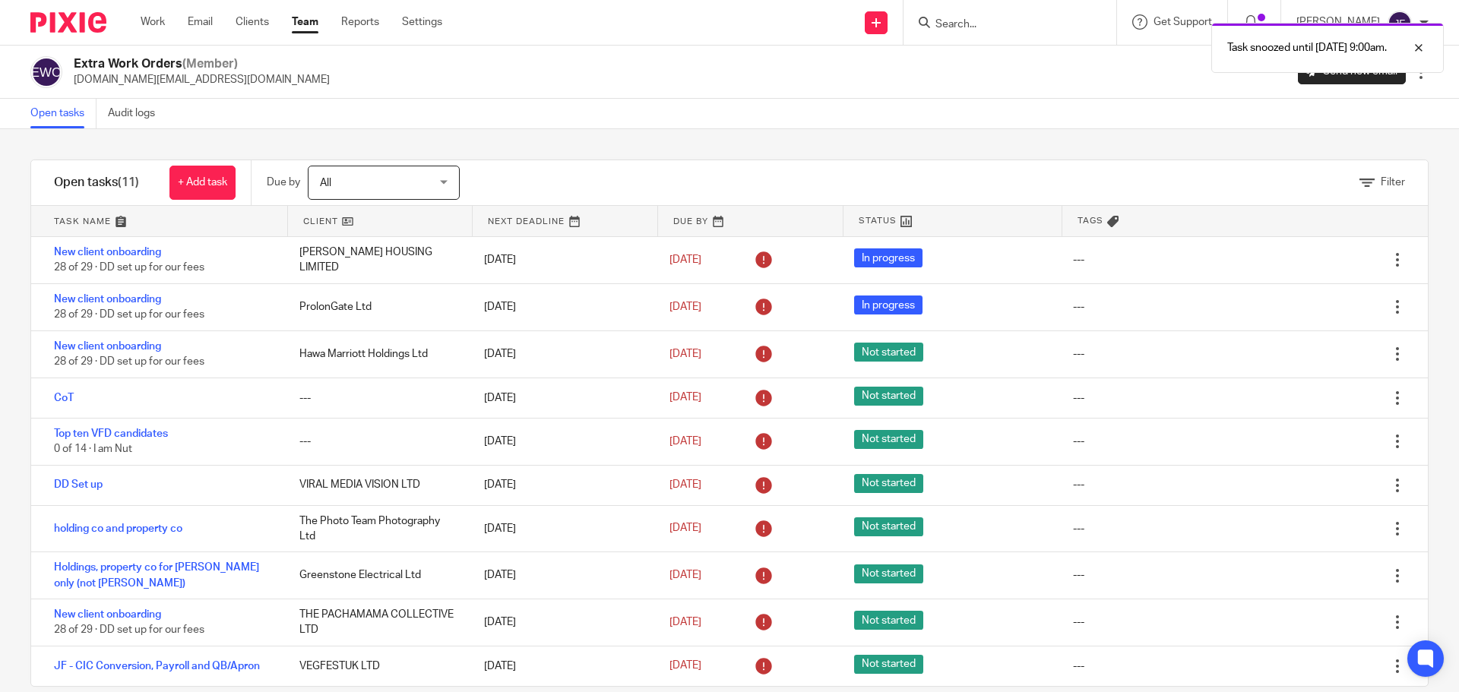
drag, startPoint x: 79, startPoint y: 36, endPoint x: 81, endPoint y: 29, distance: 7.7
click at [79, 36] on div at bounding box center [62, 22] width 125 height 45
click at [82, 27] on img at bounding box center [68, 22] width 76 height 21
